Goal: Use online tool/utility: Utilize a website feature to perform a specific function

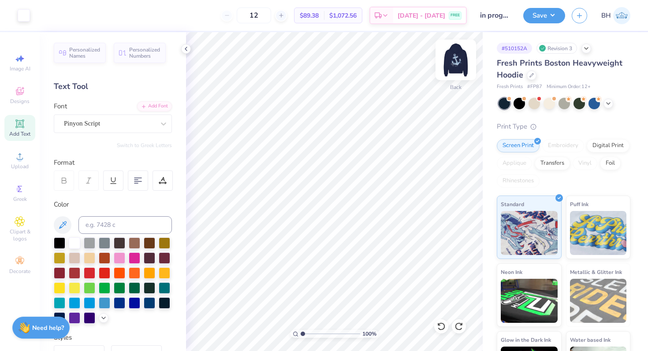
scroll to position [212, 0]
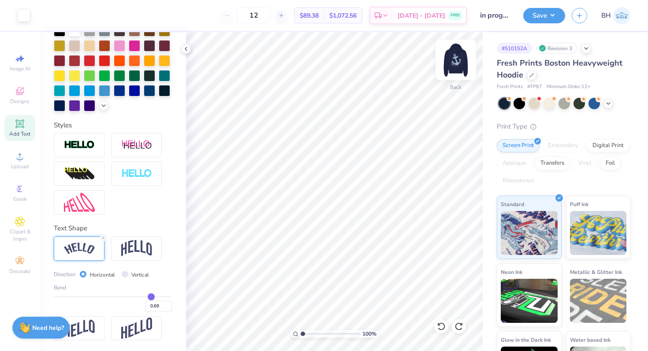
click at [455, 61] on img at bounding box center [455, 59] width 35 height 35
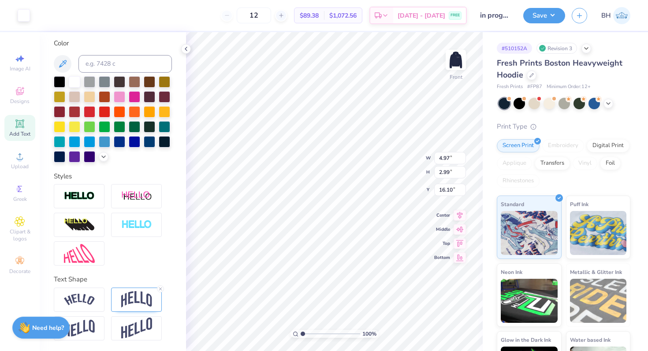
scroll to position [161, 0]
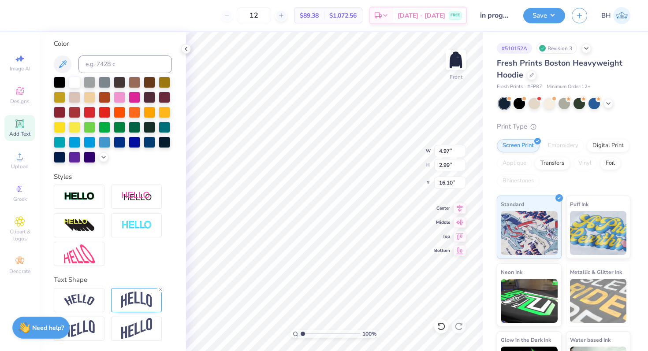
type input "7.07"
type input "4.26"
type input "15.72"
type input "7.62"
type input "3.10"
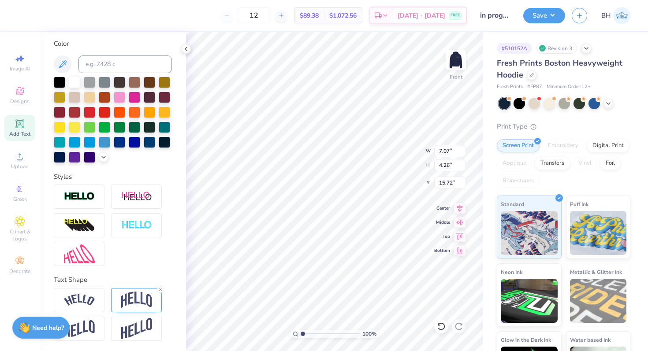
type input "16.28"
type input "16.53"
type input "7.51"
type input "3.28"
type input "15.49"
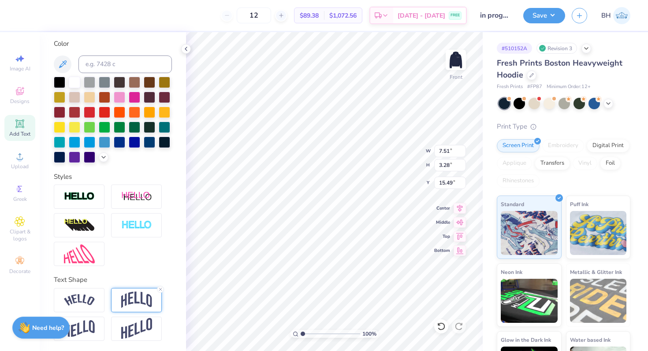
click at [138, 292] on img at bounding box center [136, 300] width 31 height 17
type input "7.62"
type input "3.10"
type input "16.53"
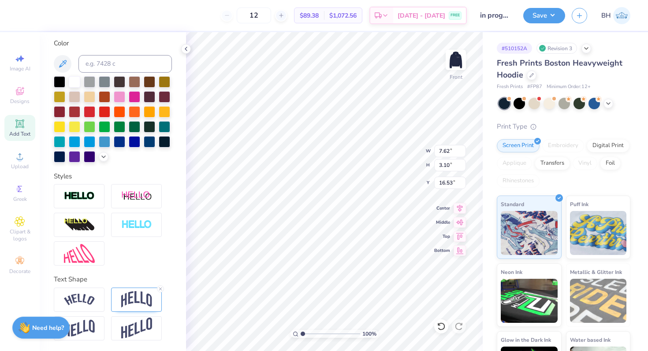
scroll to position [161, 0]
click at [133, 302] on img at bounding box center [136, 300] width 31 height 17
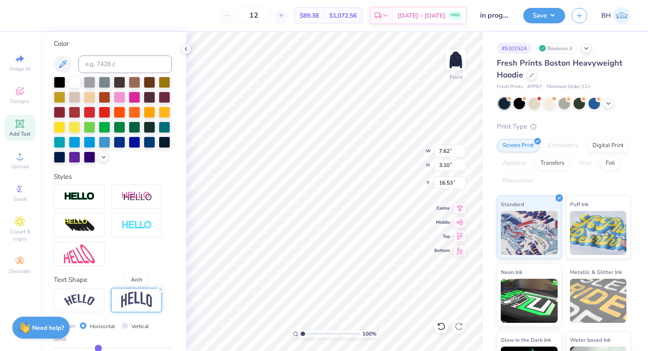
scroll to position [212, 0]
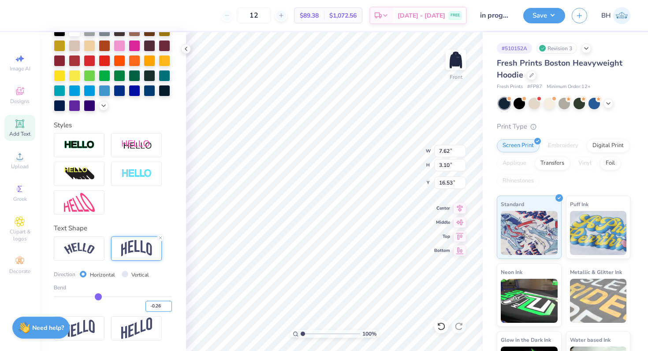
click at [161, 308] on input "-0.26" at bounding box center [158, 306] width 26 height 11
type input "-0.32"
type input "3.19"
type input "16.44"
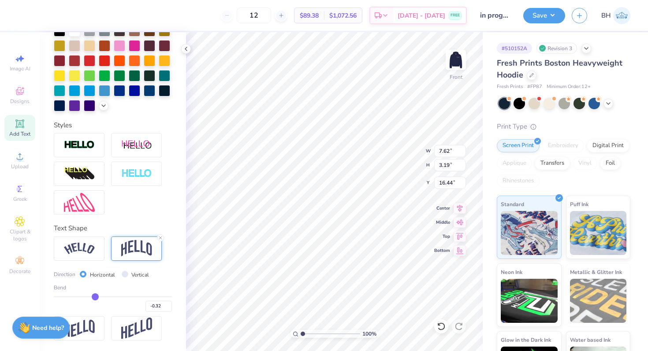
type input "16.16"
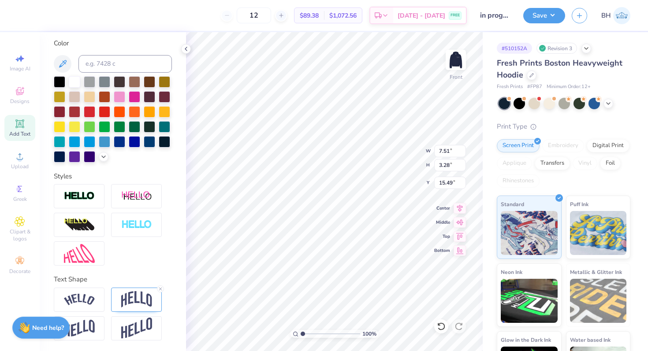
type input "7.51"
type input "3.28"
type input "15.49"
type input "7.62"
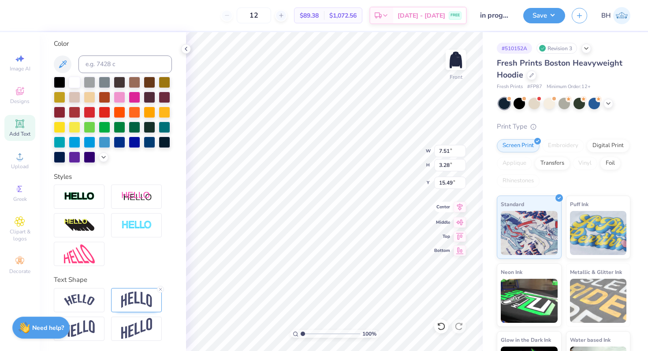
type input "3.19"
type input "16.16"
click at [447, 154] on input "7.62" at bounding box center [450, 151] width 32 height 12
type input "7.51"
type input "3.15"
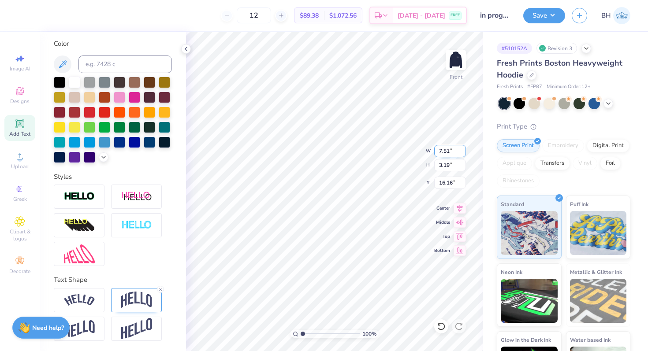
type input "16.19"
drag, startPoint x: 302, startPoint y: 332, endPoint x: 314, endPoint y: 332, distance: 11.9
type input "2.94"
click at [314, 332] on input "range" at bounding box center [330, 334] width 59 height 8
type input "16.33"
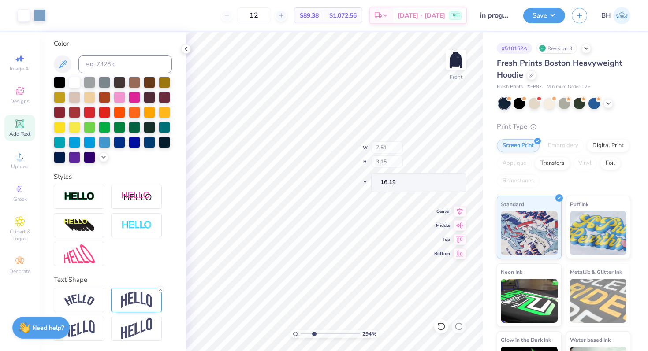
type input "16.19"
drag, startPoint x: 313, startPoint y: 334, endPoint x: 305, endPoint y: 333, distance: 7.5
type input "1.52"
click at [305, 333] on input "range" at bounding box center [330, 334] width 59 height 8
type input "16.19"
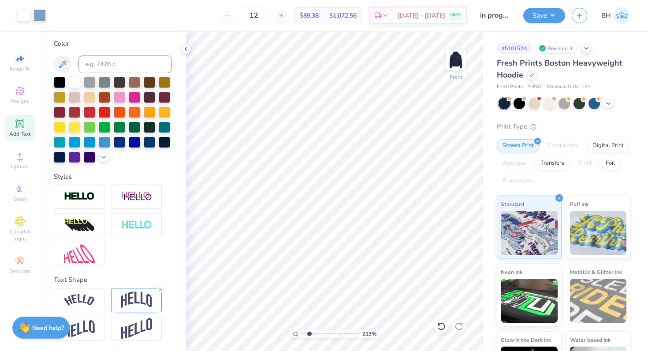
drag, startPoint x: 305, startPoint y: 334, endPoint x: 309, endPoint y: 333, distance: 4.5
click at [309, 333] on input "range" at bounding box center [330, 334] width 59 height 8
drag, startPoint x: 311, startPoint y: 332, endPoint x: 296, endPoint y: 333, distance: 15.5
click at [301, 333] on input "range" at bounding box center [330, 334] width 59 height 8
drag, startPoint x: 302, startPoint y: 333, endPoint x: 308, endPoint y: 333, distance: 5.7
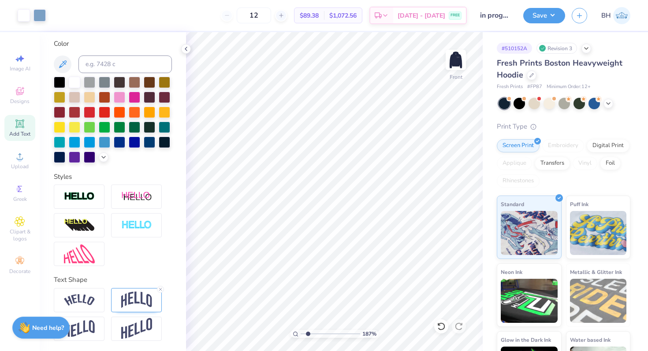
click at [308, 333] on input "range" at bounding box center [330, 334] width 59 height 8
click at [301, 334] on input "range" at bounding box center [330, 334] width 59 height 8
click at [455, 59] on img at bounding box center [455, 59] width 35 height 35
click at [459, 54] on img at bounding box center [455, 59] width 35 height 35
click at [459, 54] on img at bounding box center [456, 60] width 18 height 18
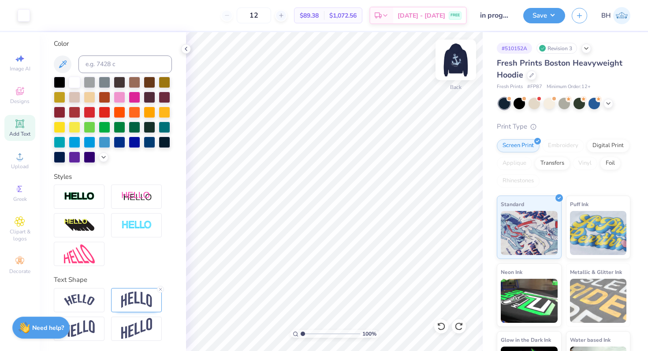
click at [447, 63] on img at bounding box center [455, 59] width 35 height 35
click at [301, 333] on input "range" at bounding box center [330, 334] width 59 height 8
click at [300, 333] on div "100 %" at bounding box center [334, 334] width 88 height 8
drag, startPoint x: 302, startPoint y: 334, endPoint x: 321, endPoint y: 333, distance: 19.4
type input "4.19"
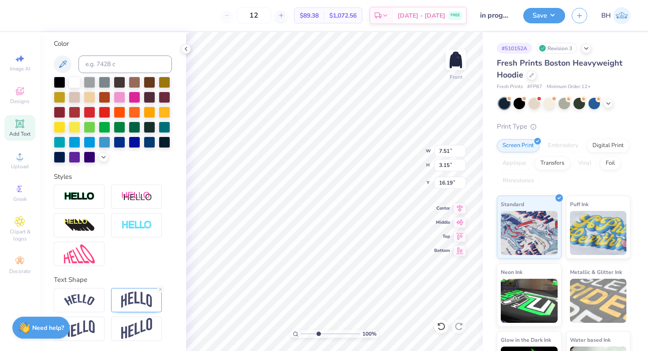
click at [321, 333] on input "range" at bounding box center [330, 334] width 59 height 8
type input "3.28"
type input "15.49"
type input "3.15"
type input "16.19"
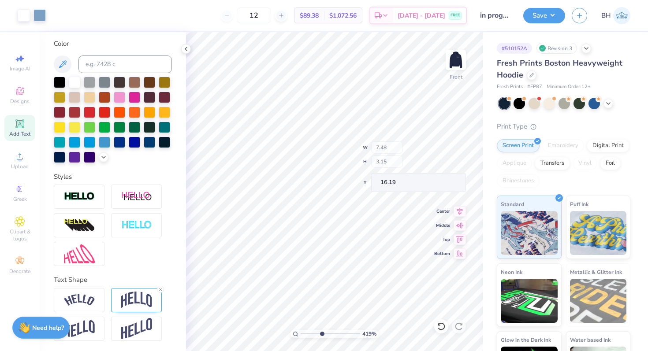
type input "7.48"
type input "3.20"
type input "16.15"
type input "16.24"
click at [309, 330] on div "419 %" at bounding box center [334, 191] width 319 height 319
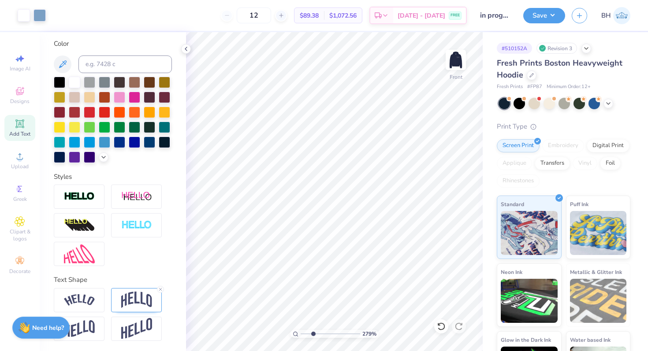
drag, startPoint x: 306, startPoint y: 333, endPoint x: 313, endPoint y: 332, distance: 7.1
type input "2.79"
click at [313, 332] on input "range" at bounding box center [330, 334] width 59 height 8
type input "7.57"
type input "3.02"
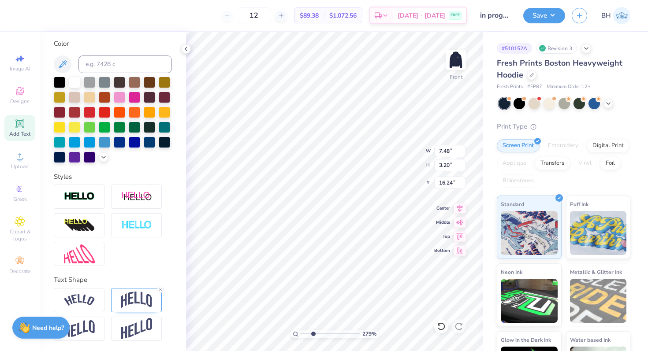
type input "16.36"
type input "7.53"
type input "3.11"
type input "16.30"
type input "7.51"
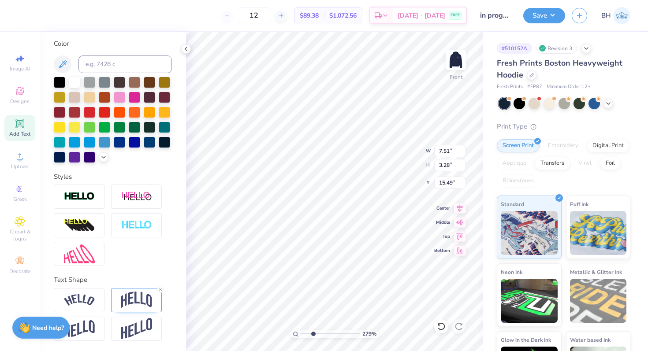
type input "3.28"
type input "15.49"
type input "7.53"
type input "3.11"
type input "16.30"
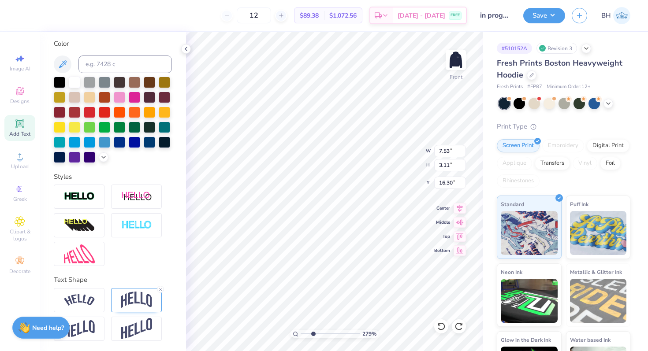
type input "7.52"
type input "3.13"
type input "16.29"
type input "15.57"
drag, startPoint x: 300, startPoint y: 334, endPoint x: 293, endPoint y: 335, distance: 7.1
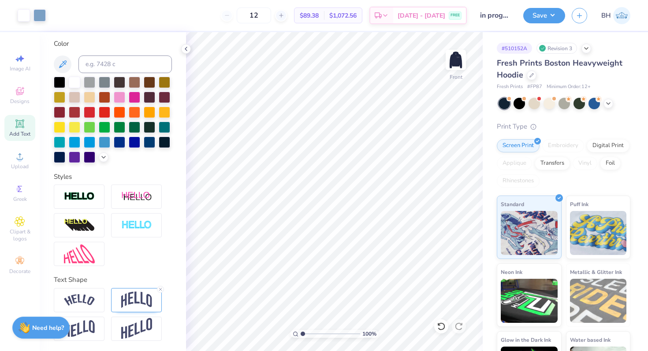
type input "1"
click at [301, 335] on input "range" at bounding box center [330, 334] width 59 height 8
type input "11.47"
type input "14.37"
type input "5.13"
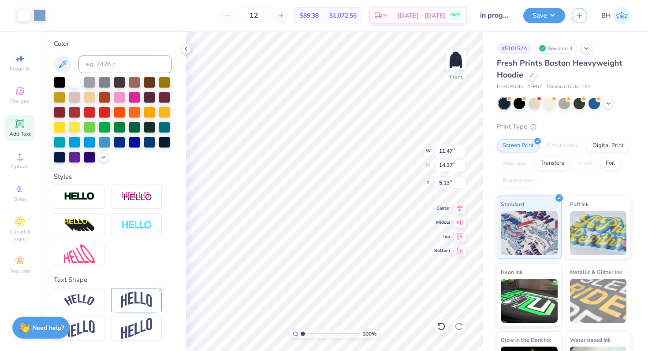
type input "12.80"
type input "16.04"
type input "5.00"
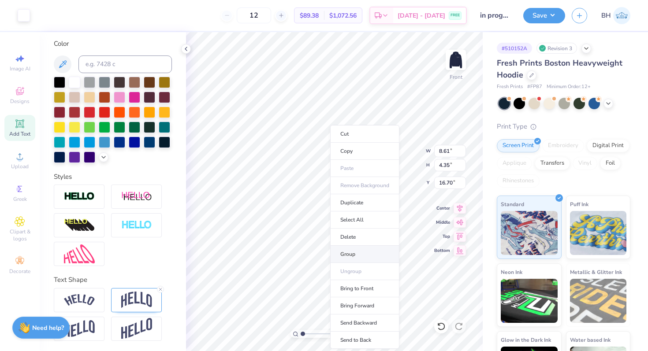
click at [350, 256] on li "Group" at bounding box center [364, 254] width 69 height 17
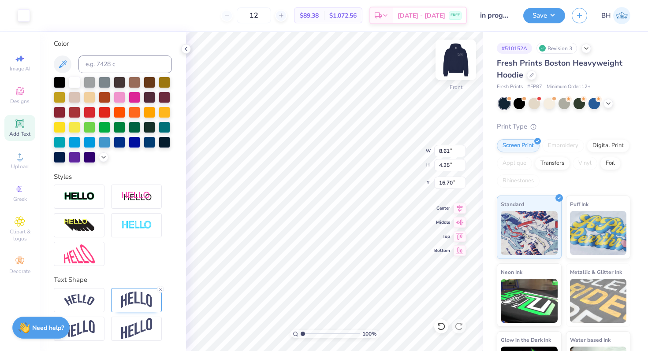
click at [449, 63] on img at bounding box center [455, 59] width 35 height 35
click at [451, 56] on img at bounding box center [455, 59] width 35 height 35
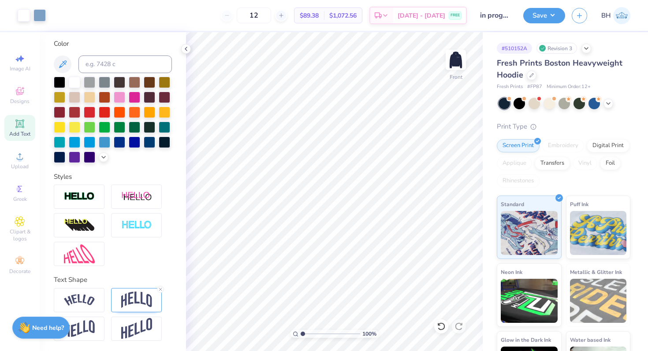
click at [501, 15] on input "in progress" at bounding box center [494, 16] width 43 height 18
click at [543, 19] on button "Save" at bounding box center [544, 14] width 42 height 15
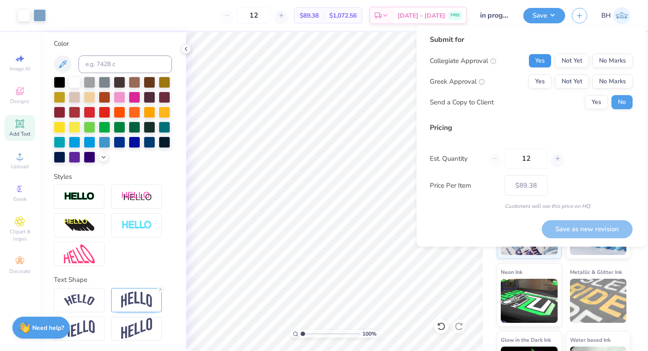
click at [542, 60] on button "Yes" at bounding box center [539, 61] width 23 height 14
click at [541, 83] on button "Yes" at bounding box center [539, 81] width 23 height 14
click at [566, 223] on button "Save as new revision" at bounding box center [587, 229] width 91 height 18
type input "$89.38"
